Goal: Task Accomplishment & Management: Complete application form

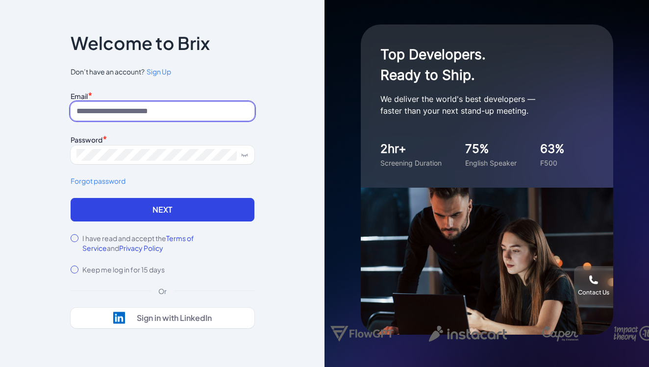
type input "**********"
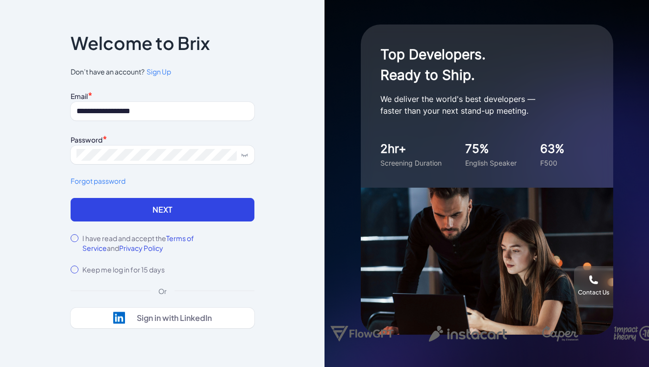
click at [97, 236] on label "I have read and accept the Terms of Service and Privacy Policy" at bounding box center [168, 244] width 172 height 20
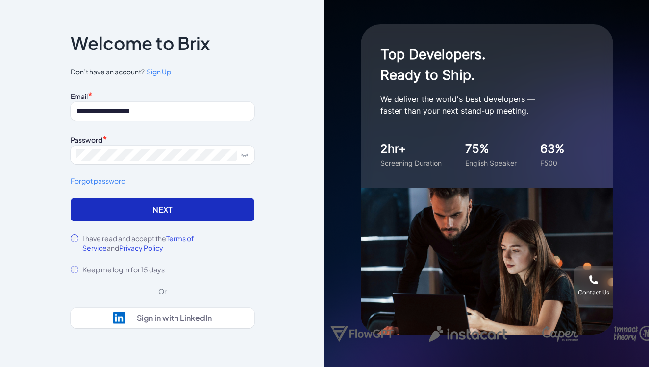
click at [138, 212] on button "Next" at bounding box center [163, 210] width 184 height 24
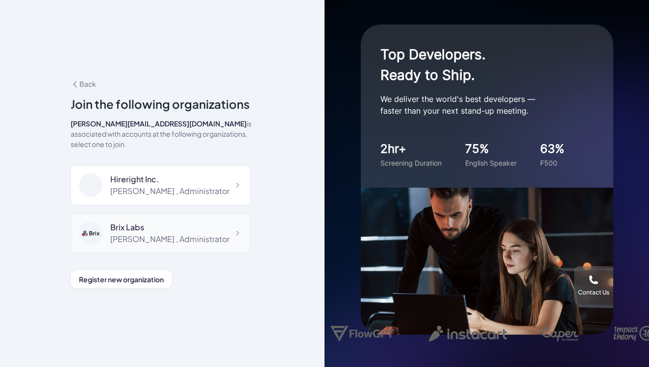
click at [153, 234] on div "Shuwei Yang , Administrator" at bounding box center [169, 240] width 119 height 12
